Goal: Task Accomplishment & Management: Complete application form

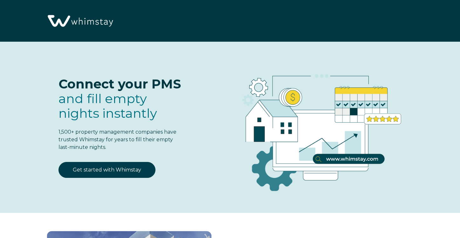
select select "US"
select select "Standard"
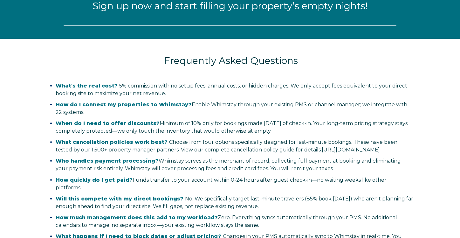
select select "US"
select select "Standard"
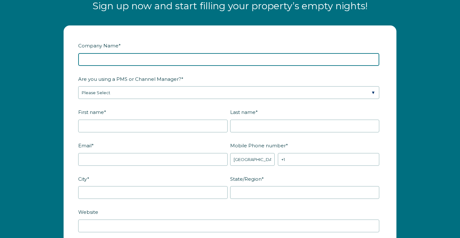
click at [161, 56] on input "Company Name *" at bounding box center [228, 59] width 301 height 13
type input "Blue Sky"
